Goal: Task Accomplishment & Management: Manage account settings

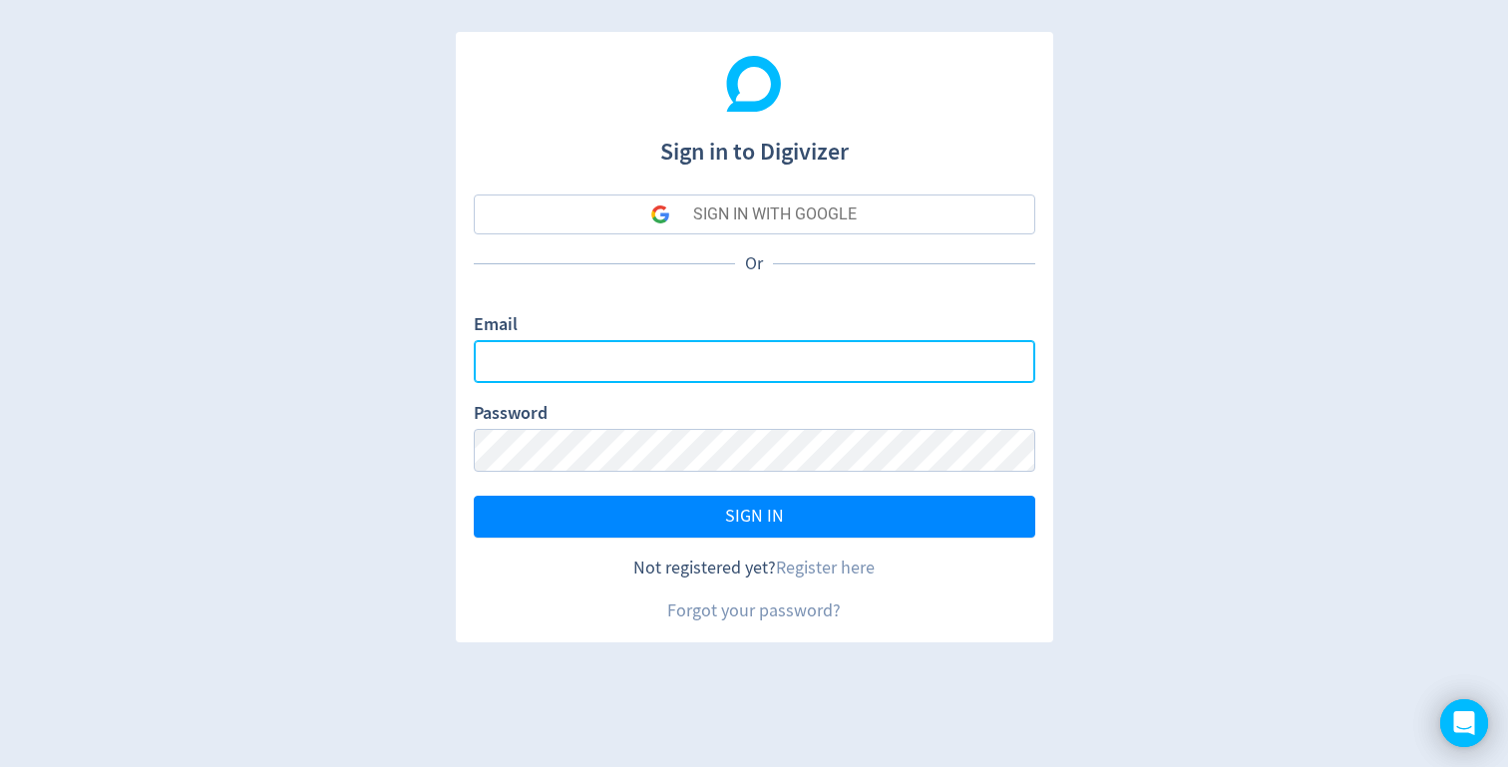
type input "[EMAIL_ADDRESS][DOMAIN_NAME]"
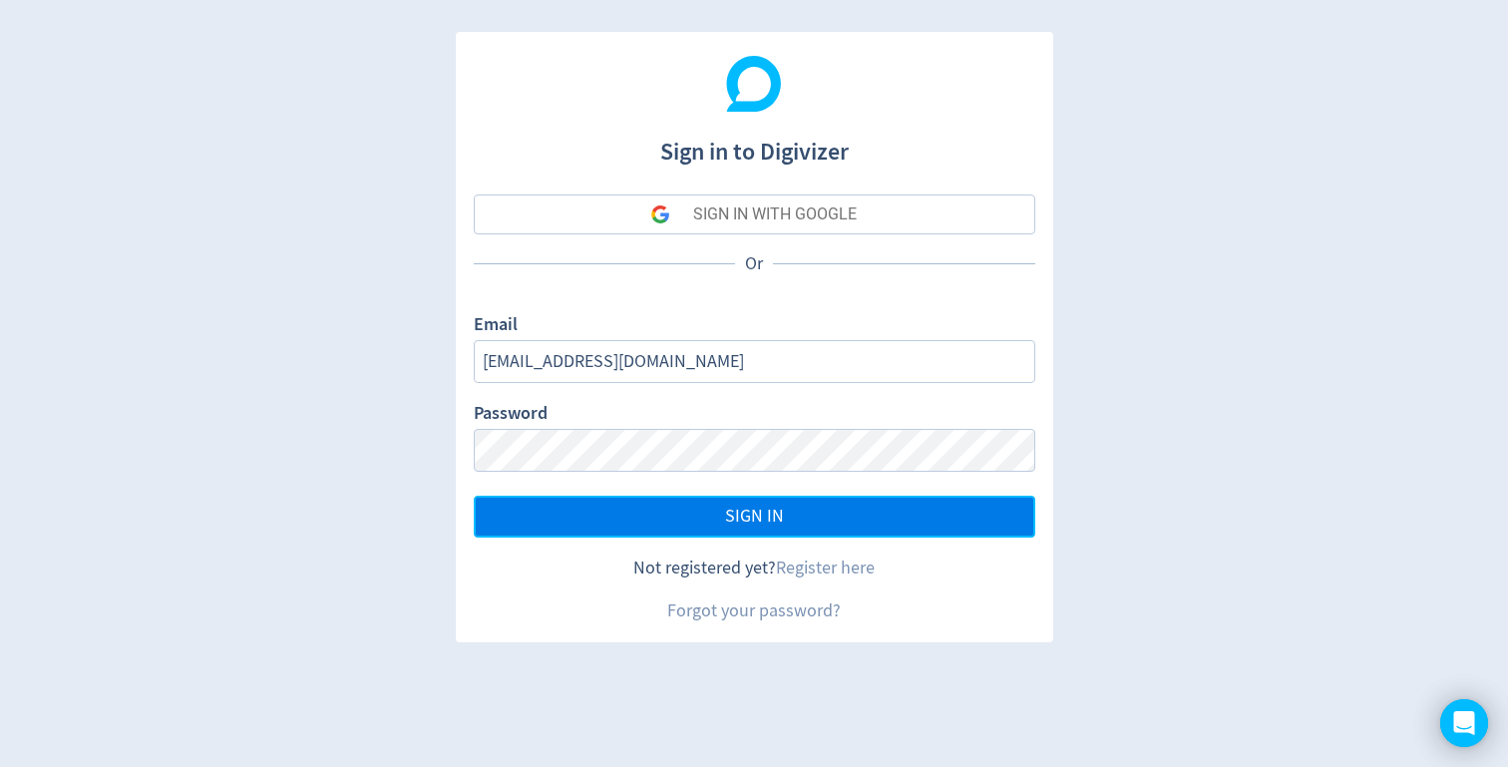
click at [765, 519] on span "SIGN IN" at bounding box center [754, 516] width 59 height 18
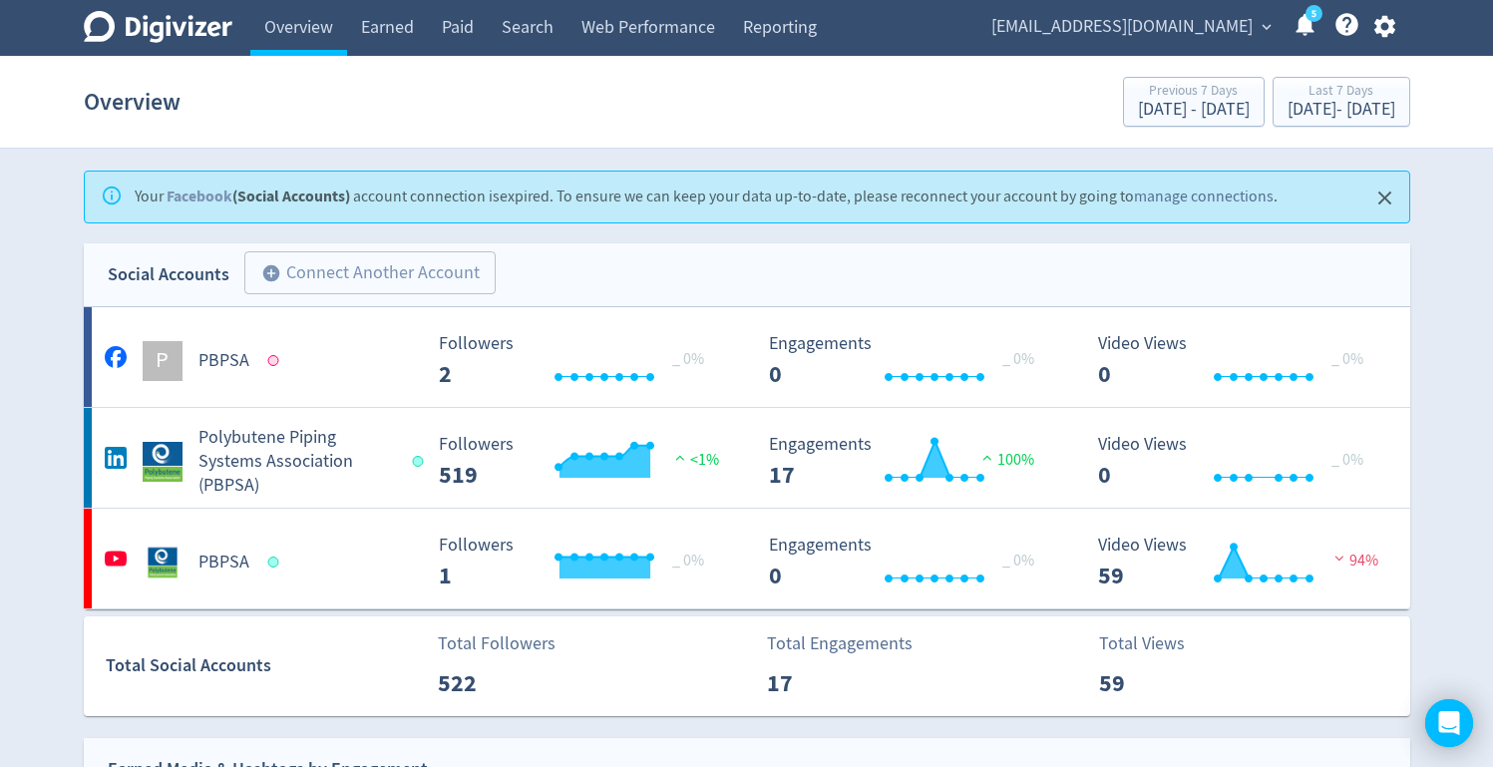
click at [1216, 199] on link "manage connections" at bounding box center [1204, 196] width 140 height 20
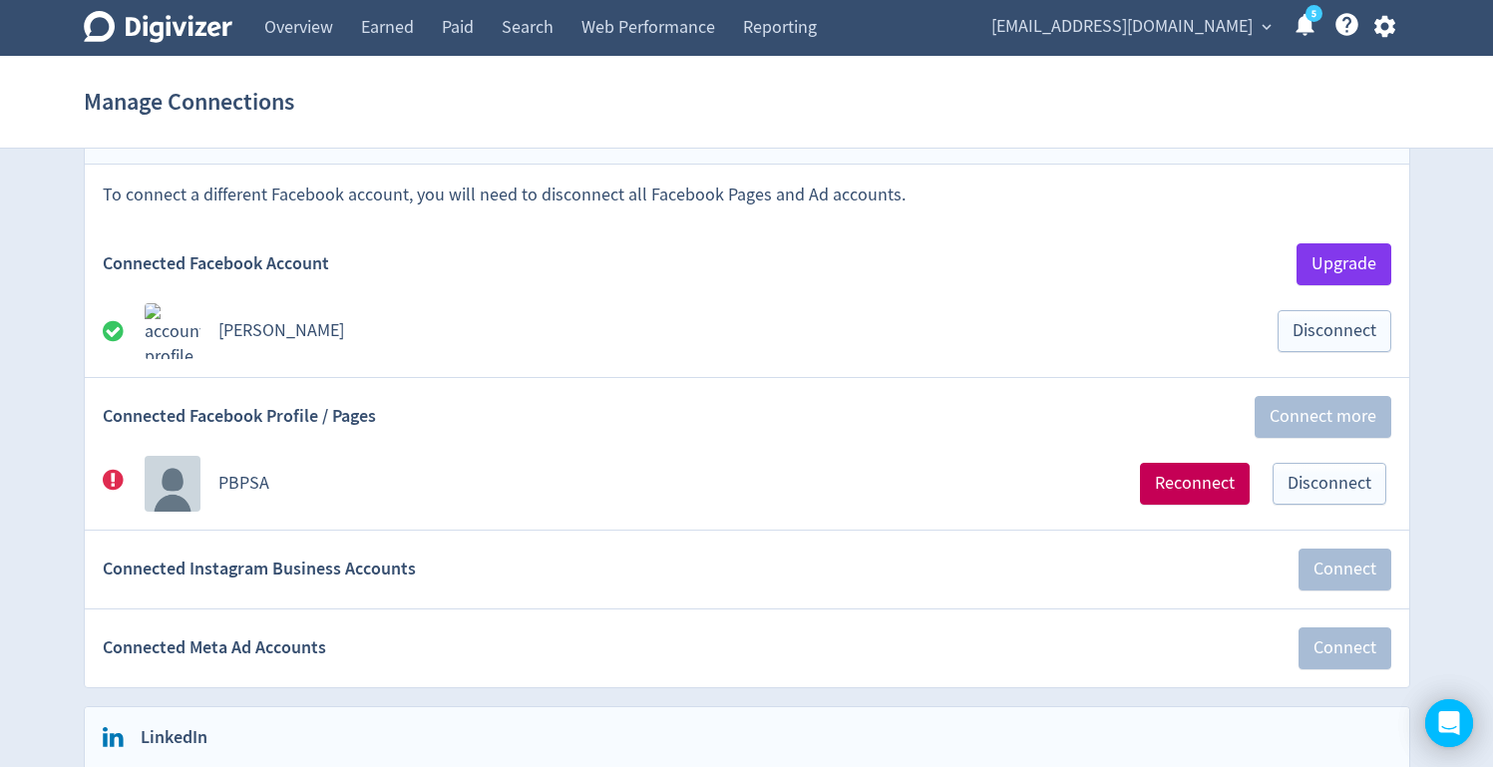
scroll to position [159, 0]
drag, startPoint x: 286, startPoint y: 416, endPoint x: 430, endPoint y: 423, distance: 143.7
click at [430, 423] on div "Connected Facebook Profile / Pages Connect more" at bounding box center [747, 418] width 1324 height 78
click at [1201, 478] on span "Reconnect" at bounding box center [1195, 485] width 80 height 18
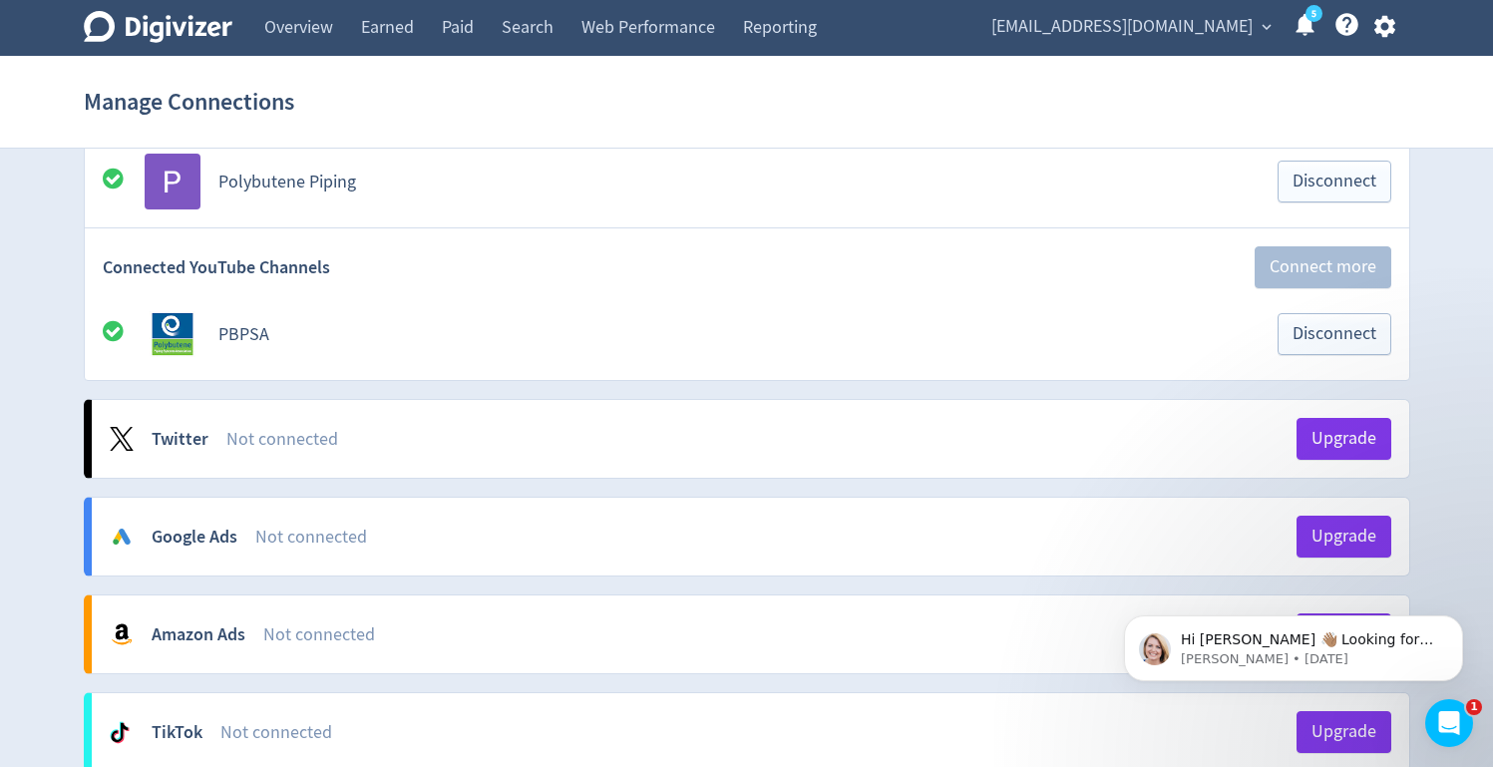
scroll to position [1439, 0]
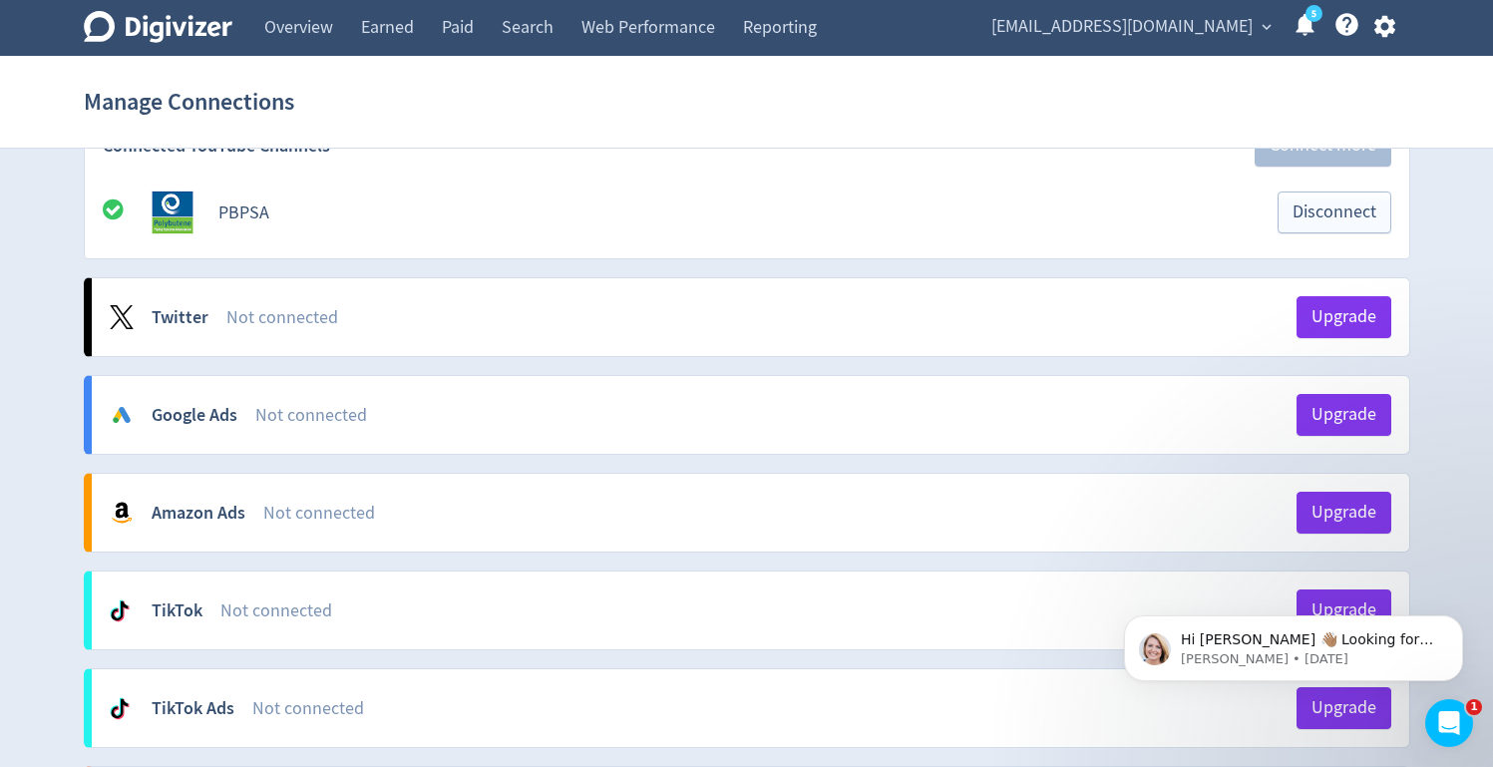
click at [814, 424] on div "Not connected" at bounding box center [775, 415] width 1041 height 25
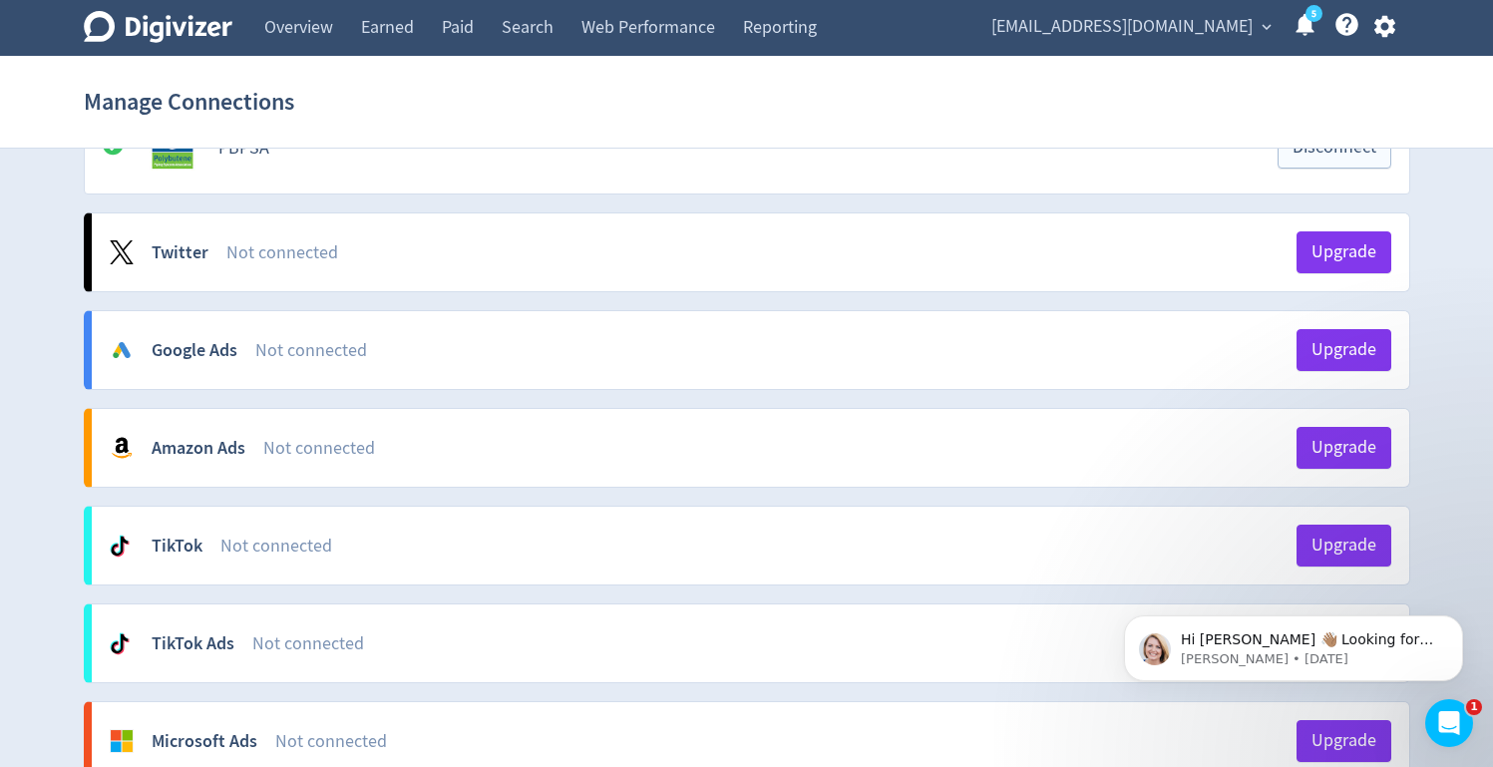
scroll to position [1502, 0]
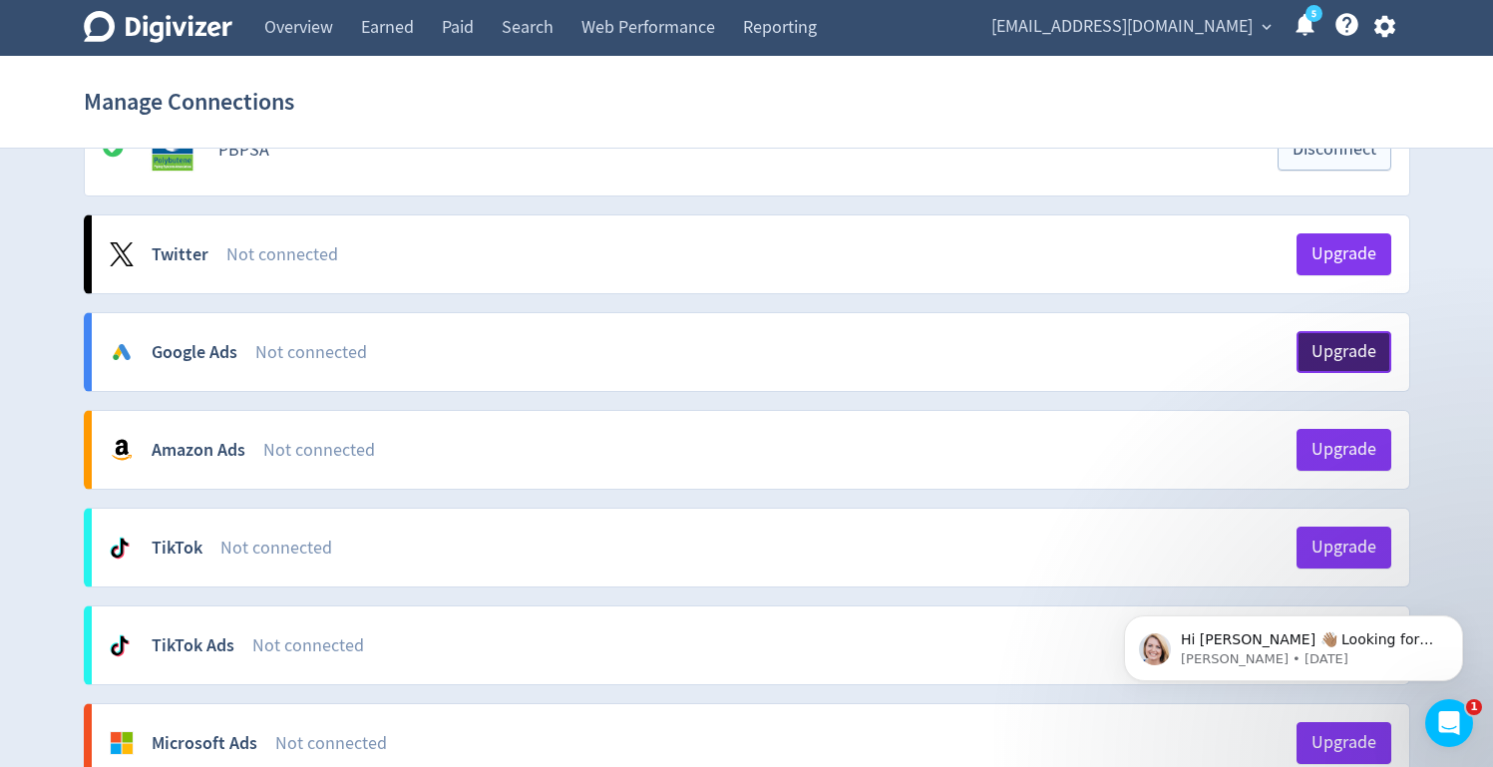
click at [1341, 353] on span "Upgrade" at bounding box center [1343, 352] width 65 height 18
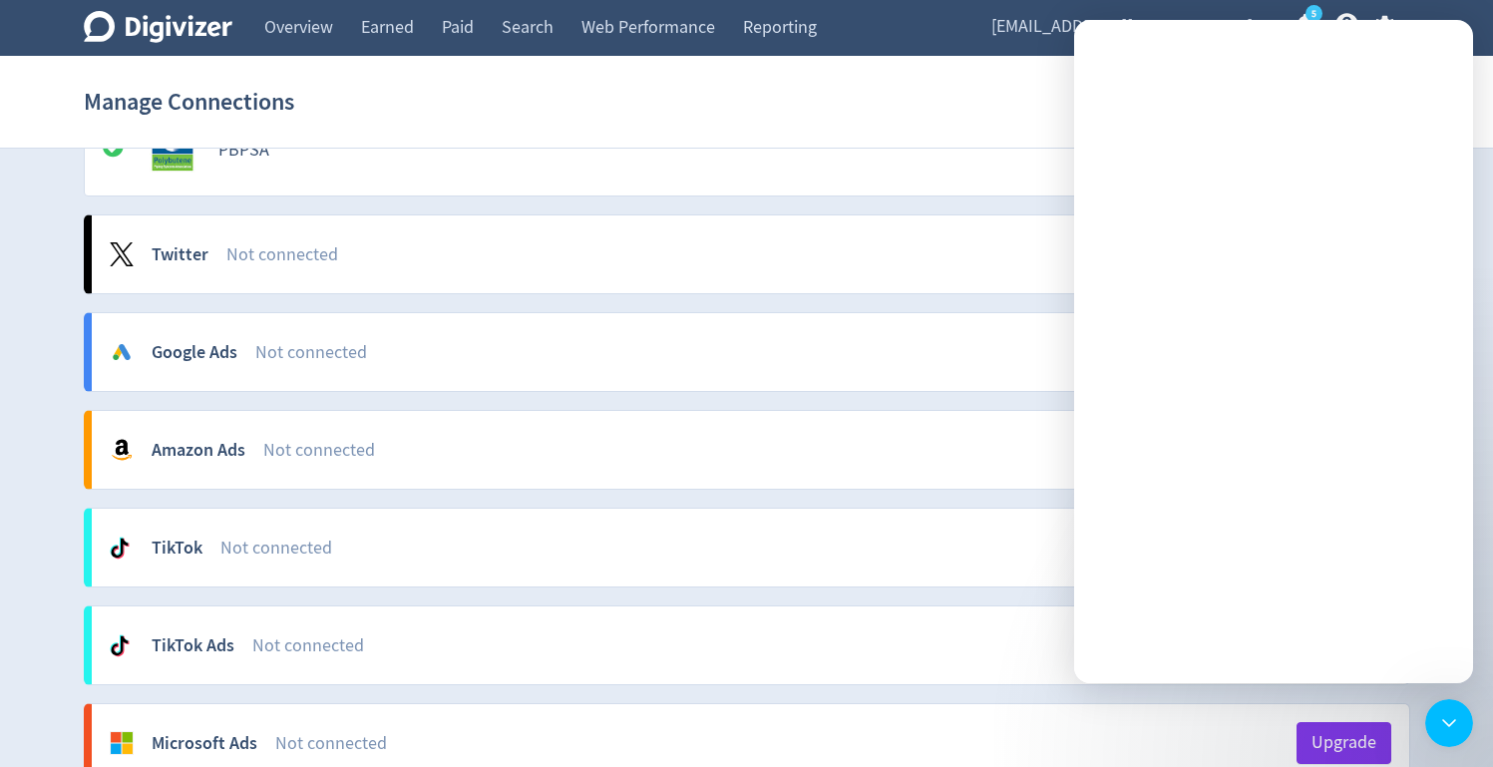
scroll to position [0, 0]
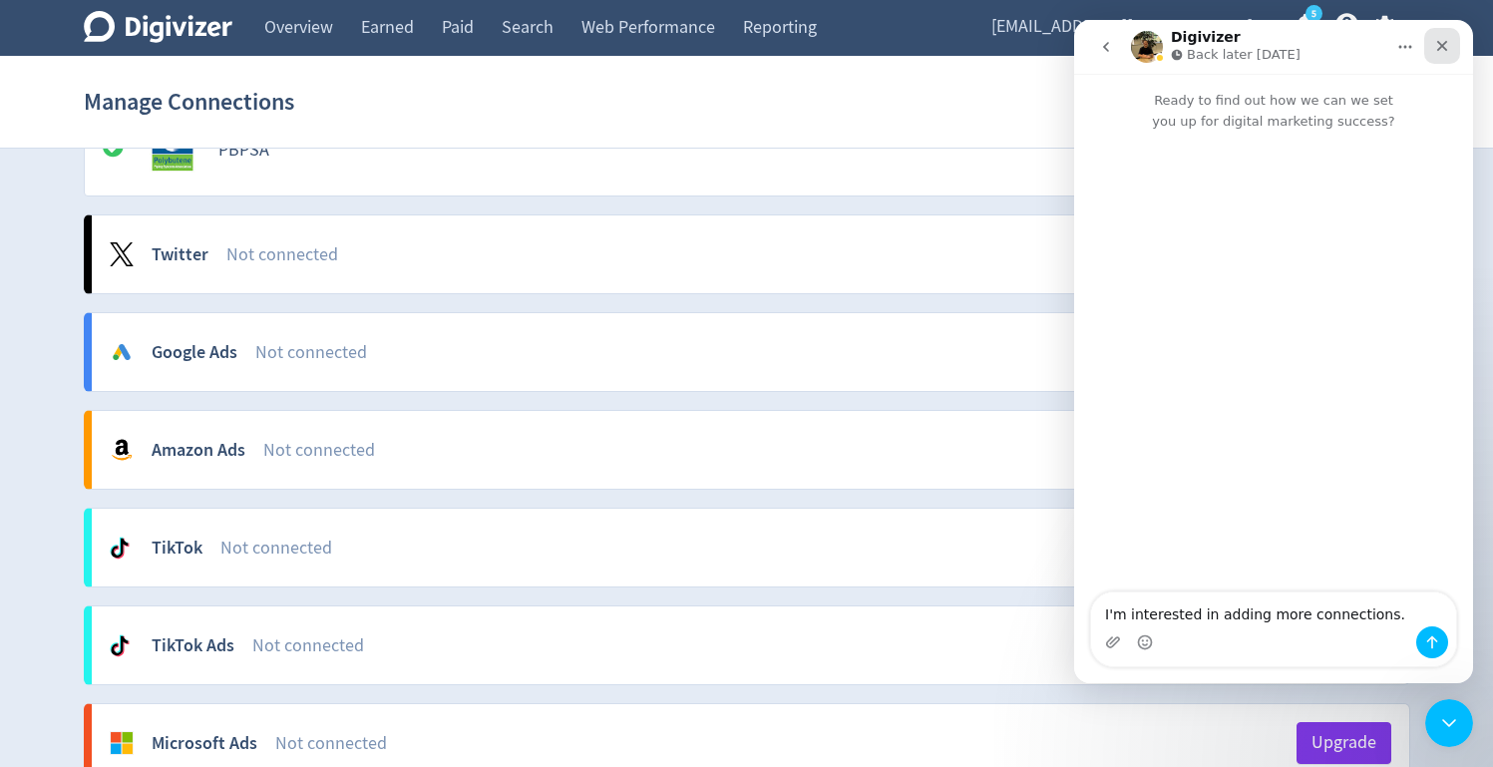
click at [1444, 39] on icon "Close" at bounding box center [1442, 46] width 16 height 16
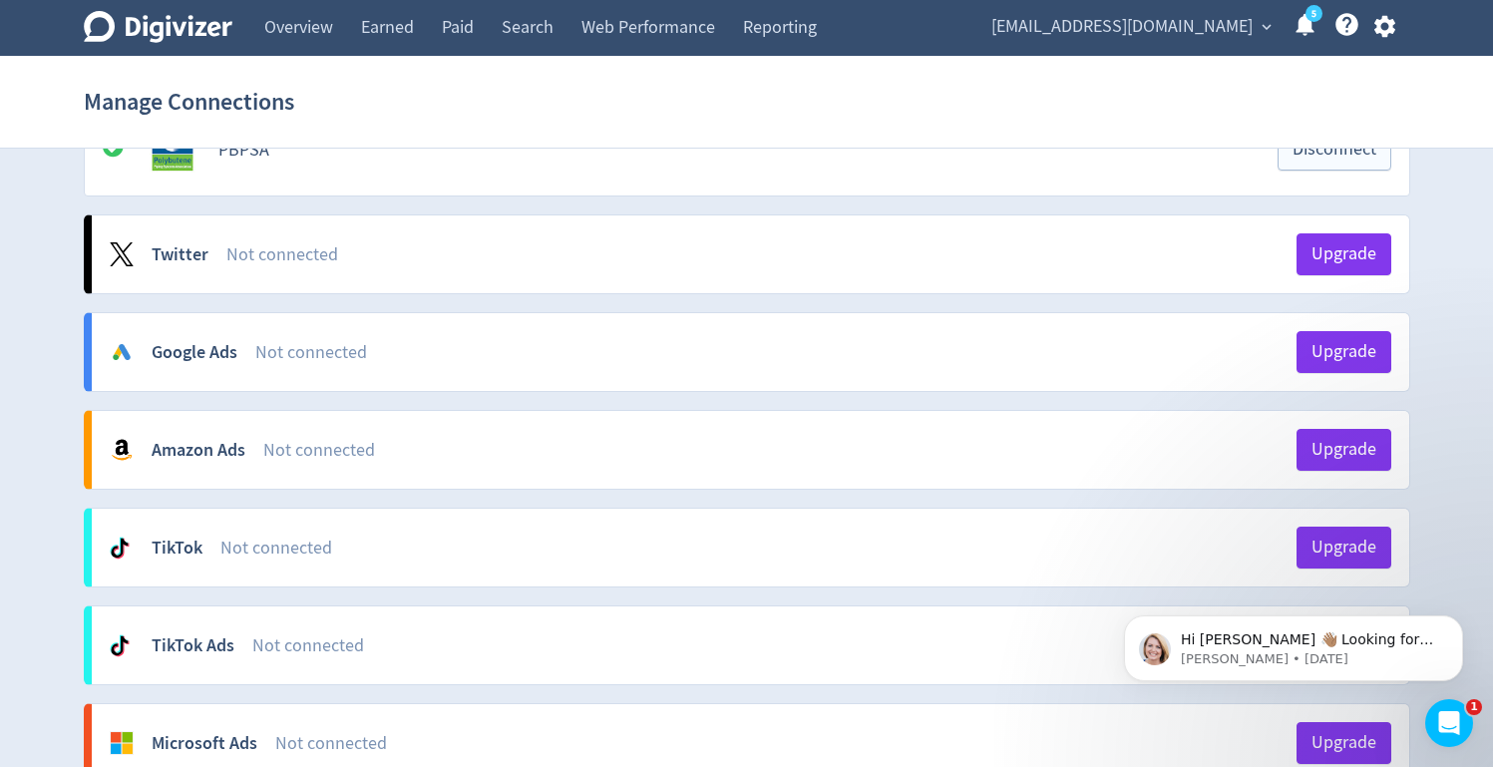
click at [1232, 27] on span "[EMAIL_ADDRESS][DOMAIN_NAME]" at bounding box center [1121, 27] width 261 height 32
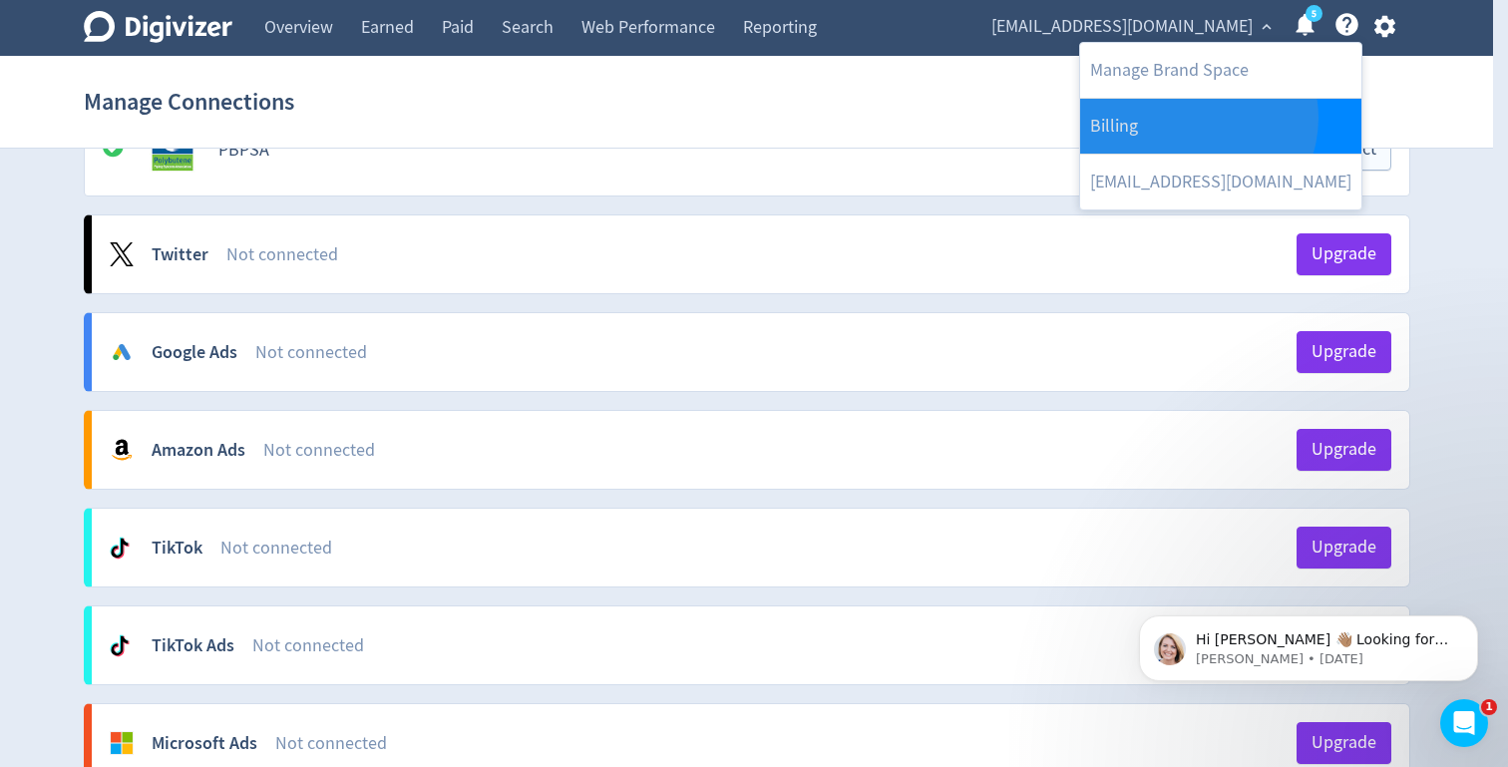
click at [1195, 118] on link "Billing" at bounding box center [1220, 126] width 281 height 55
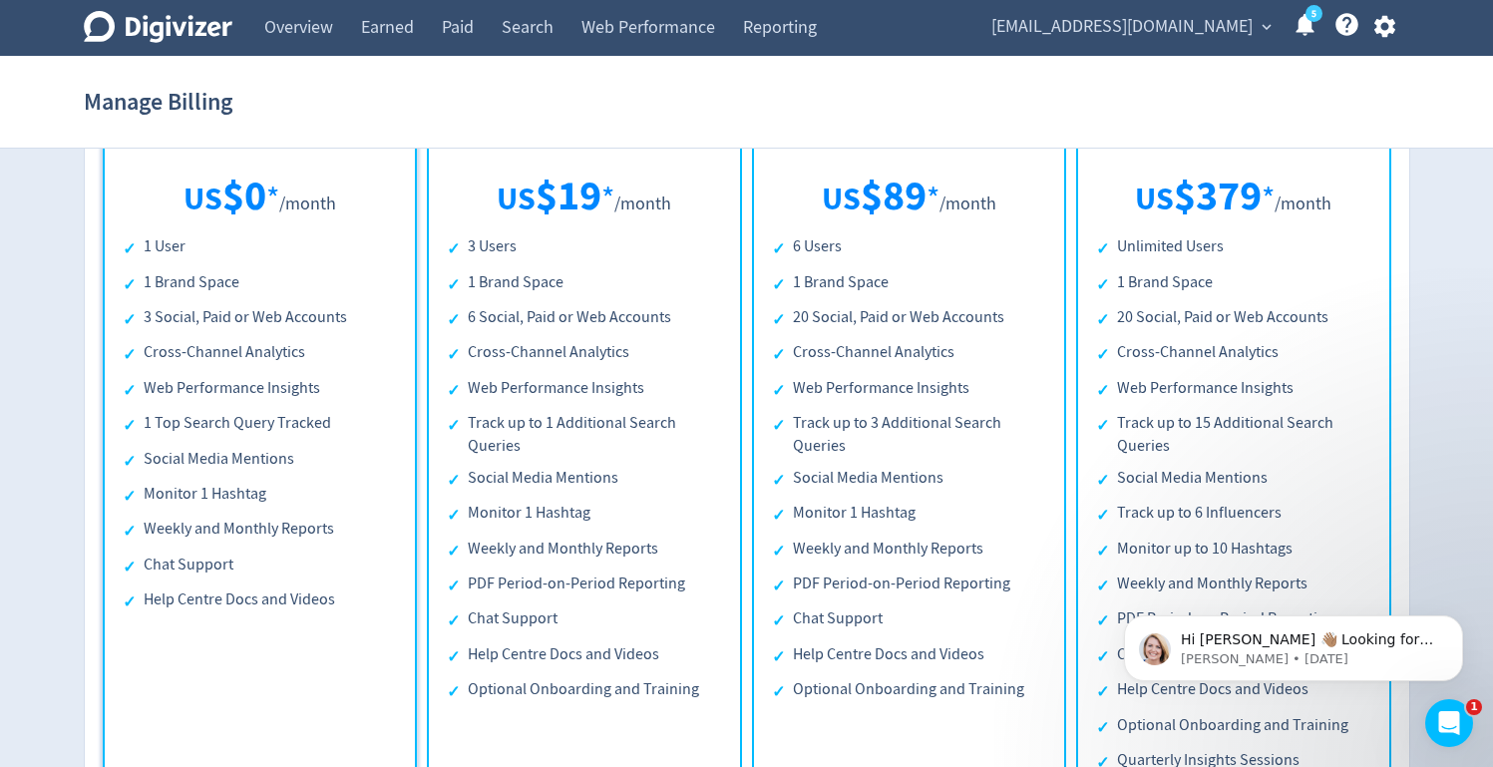
scroll to position [396, 0]
